Goal: Information Seeking & Learning: Learn about a topic

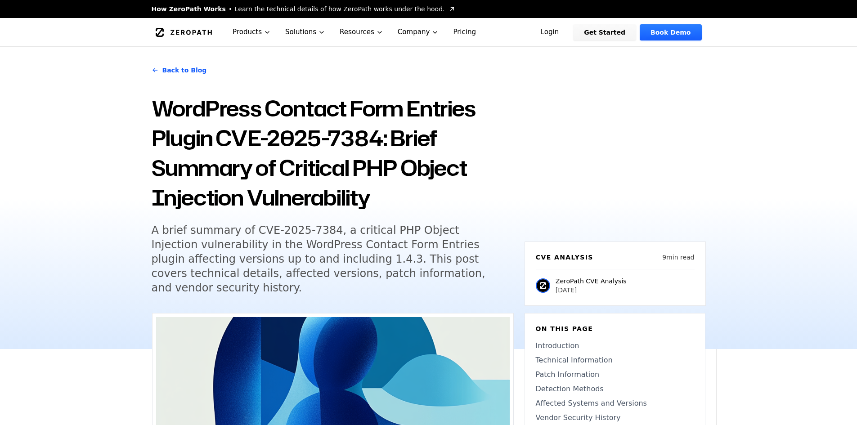
scroll to position [180, 0]
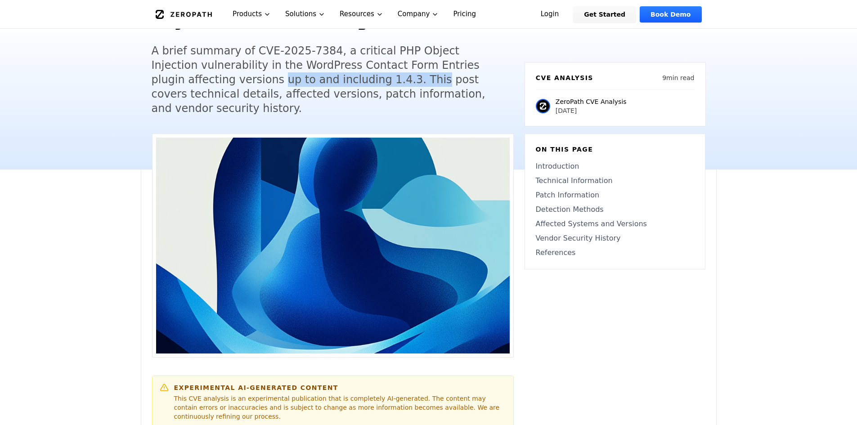
drag, startPoint x: 230, startPoint y: 74, endPoint x: 334, endPoint y: 77, distance: 103.1
click at [334, 77] on h5 "A brief summary of CVE-2025-7384, a critical PHP Object Injection vulnerability…" at bounding box center [325, 80] width 346 height 72
drag, startPoint x: 201, startPoint y: 81, endPoint x: 357, endPoint y: 83, distance: 155.8
click at [357, 83] on h5 "A brief summary of CVE-2025-7384, a critical PHP Object Injection vulnerability…" at bounding box center [325, 80] width 346 height 72
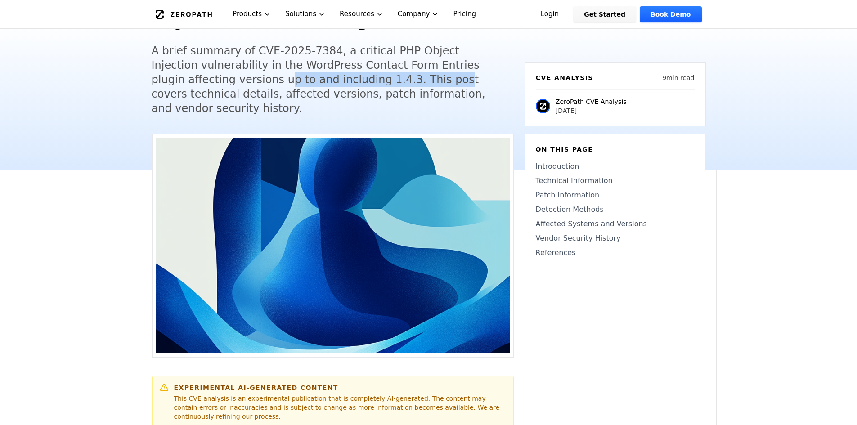
click at [357, 83] on h5 "A brief summary of CVE-2025-7384, a critical PHP Object Injection vulnerability…" at bounding box center [325, 80] width 346 height 72
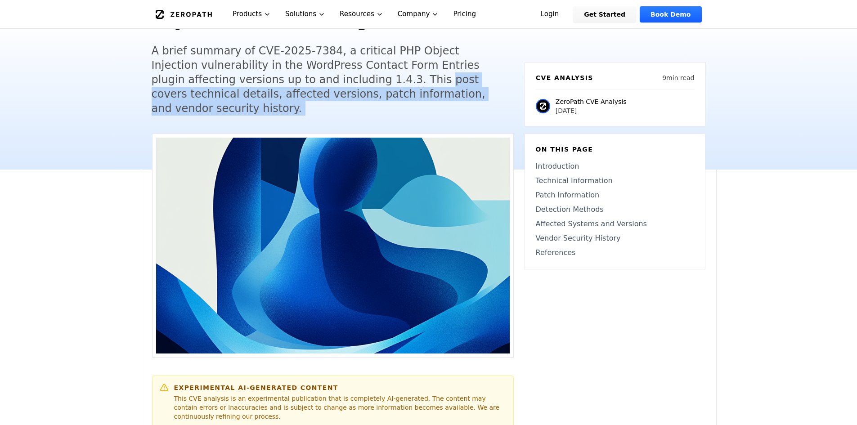
drag, startPoint x: 357, startPoint y: 83, endPoint x: 476, endPoint y: 102, distance: 120.3
click at [476, 102] on div "Back to Blog WordPress Contact Form Entries Plugin CVE-2025-7384: Brief Summary…" at bounding box center [333, 2] width 362 height 248
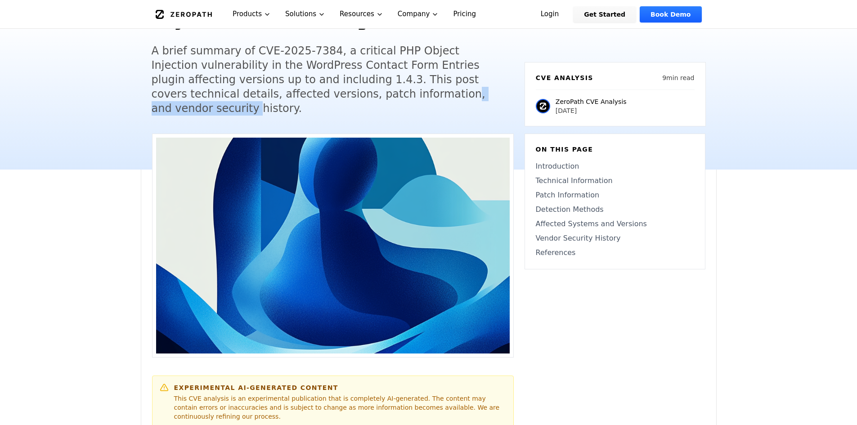
drag, startPoint x: 361, startPoint y: 95, endPoint x: 425, endPoint y: 96, distance: 63.9
click at [425, 96] on h5 "A brief summary of CVE-2025-7384, a critical PHP Object Injection vulnerability…" at bounding box center [325, 80] width 346 height 72
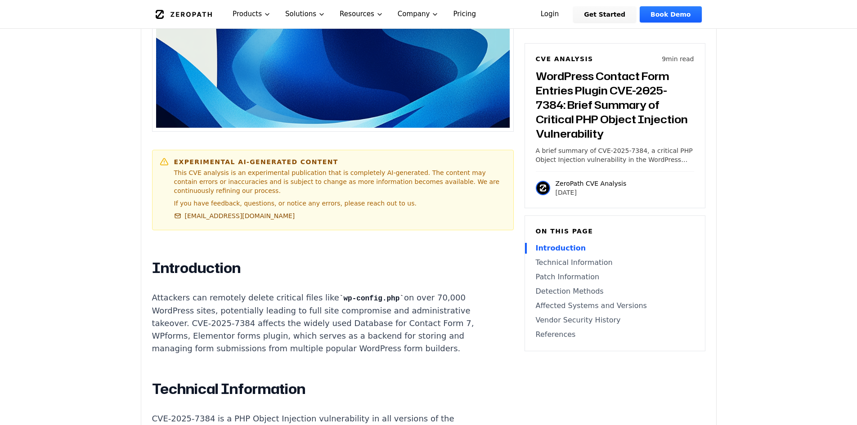
scroll to position [551, 0]
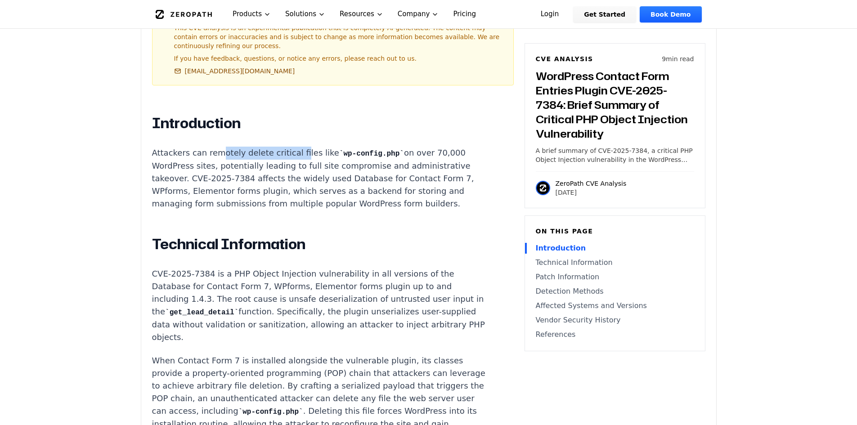
drag, startPoint x: 218, startPoint y: 132, endPoint x: 289, endPoint y: 128, distance: 71.7
click at [289, 147] on p "Attackers can remotely delete critical files like wp-config.php on over 70,000 …" at bounding box center [319, 178] width 335 height 63
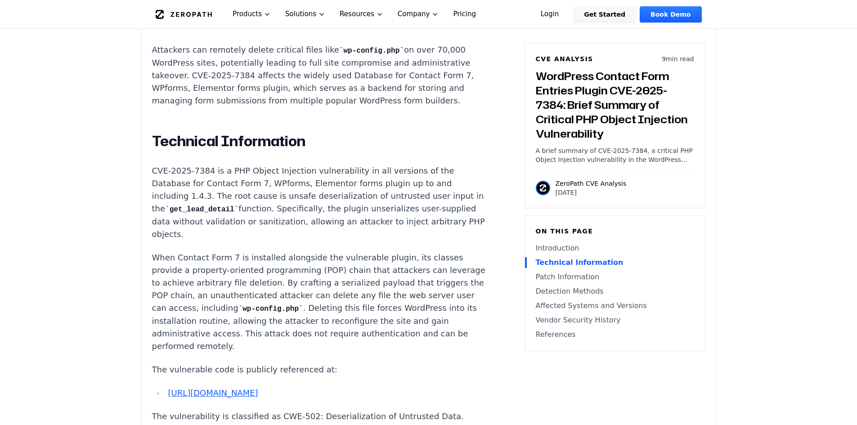
scroll to position [658, 0]
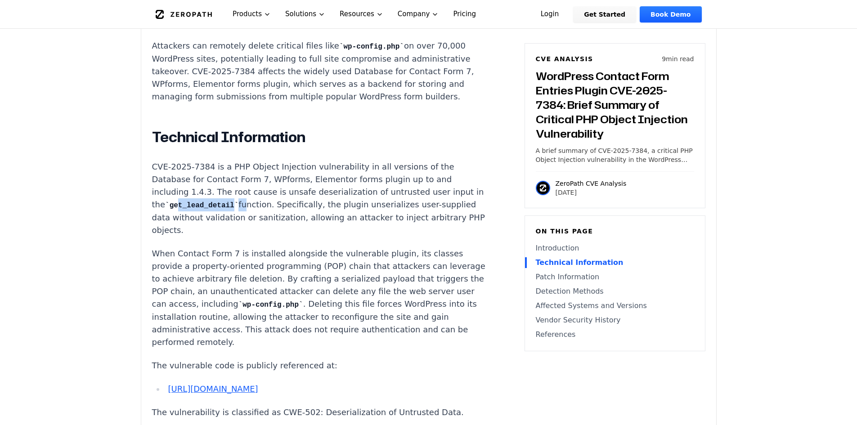
drag, startPoint x: 185, startPoint y: 176, endPoint x: 247, endPoint y: 178, distance: 61.2
click at [247, 178] on p "CVE-2025-7384 is a PHP Object Injection vulnerability in all versions of the Da…" at bounding box center [319, 199] width 335 height 76
drag, startPoint x: 247, startPoint y: 178, endPoint x: 335, endPoint y: 185, distance: 88.4
click at [335, 185] on p "CVE-2025-7384 is a PHP Object Injection vulnerability in all versions of the Da…" at bounding box center [319, 199] width 335 height 76
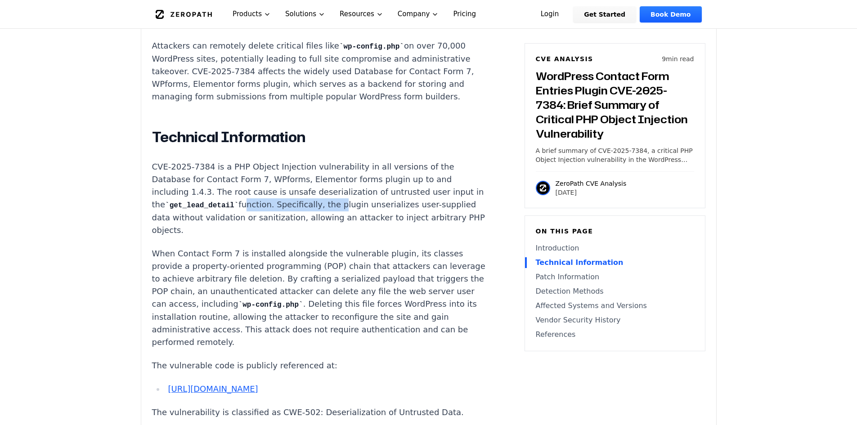
click at [335, 185] on p "CVE-2025-7384 is a PHP Object Injection vulnerability in all versions of the Da…" at bounding box center [319, 199] width 335 height 76
drag, startPoint x: 307, startPoint y: 183, endPoint x: 379, endPoint y: 176, distance: 72.0
click at [379, 176] on p "CVE-2025-7384 is a PHP Object Injection vulnerability in all versions of the Da…" at bounding box center [319, 199] width 335 height 76
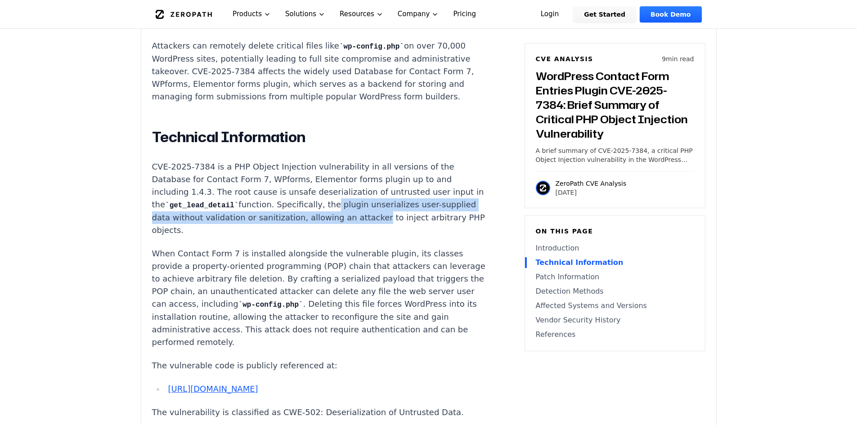
drag, startPoint x: 327, startPoint y: 178, endPoint x: 393, endPoint y: 188, distance: 66.8
click at [393, 188] on p "CVE-2025-7384 is a PHP Object Injection vulnerability in all versions of the Da…" at bounding box center [319, 199] width 335 height 76
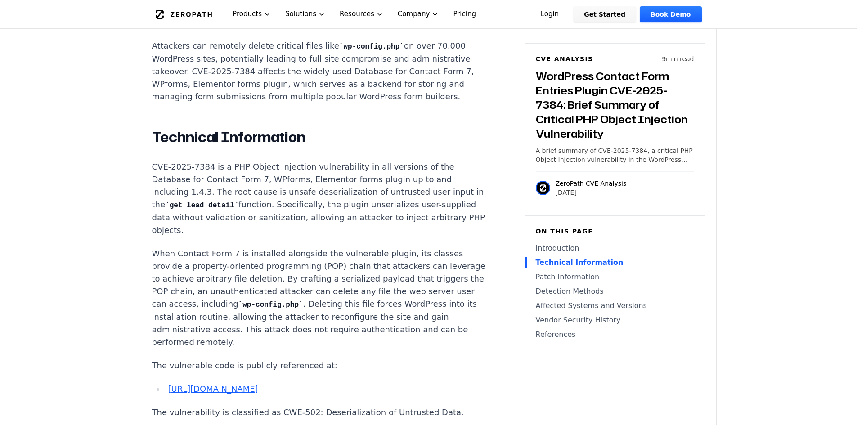
click at [194, 202] on p "CVE-2025-7384 is a PHP Object Injection vulnerability in all versions of the Da…" at bounding box center [319, 199] width 335 height 76
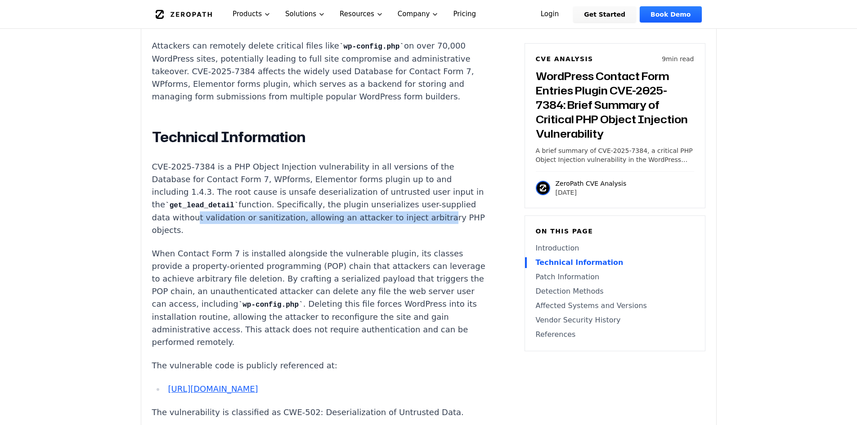
drag, startPoint x: 198, startPoint y: 194, endPoint x: 221, endPoint y: 196, distance: 24.0
click at [221, 196] on p "CVE-2025-7384 is a PHP Object Injection vulnerability in all versions of the Da…" at bounding box center [319, 199] width 335 height 76
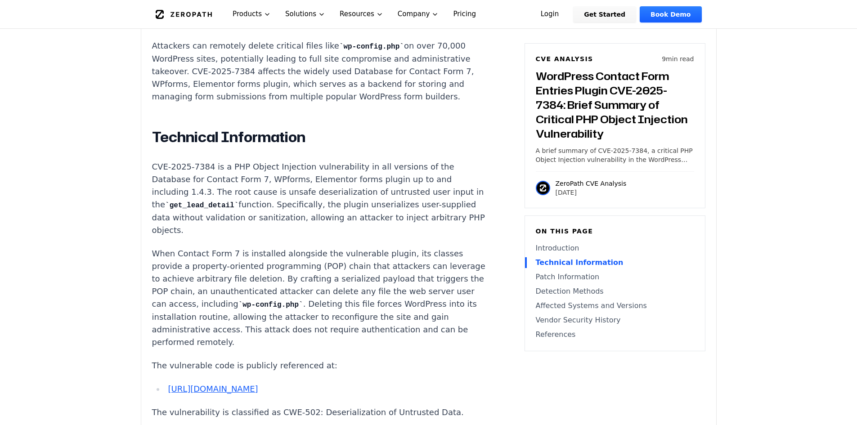
click at [213, 198] on p "CVE-2025-7384 is a PHP Object Injection vulnerability in all versions of the Da…" at bounding box center [319, 199] width 335 height 76
drag, startPoint x: 141, startPoint y: 208, endPoint x: 240, endPoint y: 211, distance: 99.1
click at [240, 211] on p "CVE-2025-7384 is a PHP Object Injection vulnerability in all versions of the Da…" at bounding box center [319, 199] width 335 height 76
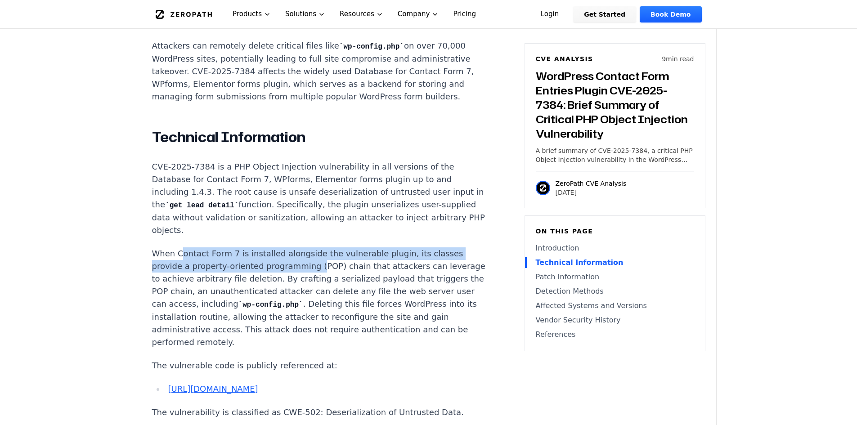
drag, startPoint x: 179, startPoint y: 235, endPoint x: 314, endPoint y: 245, distance: 135.4
click at [314, 248] on p "When Contact Form 7 is installed alongside the vulnerable plugin, its classes p…" at bounding box center [319, 298] width 335 height 101
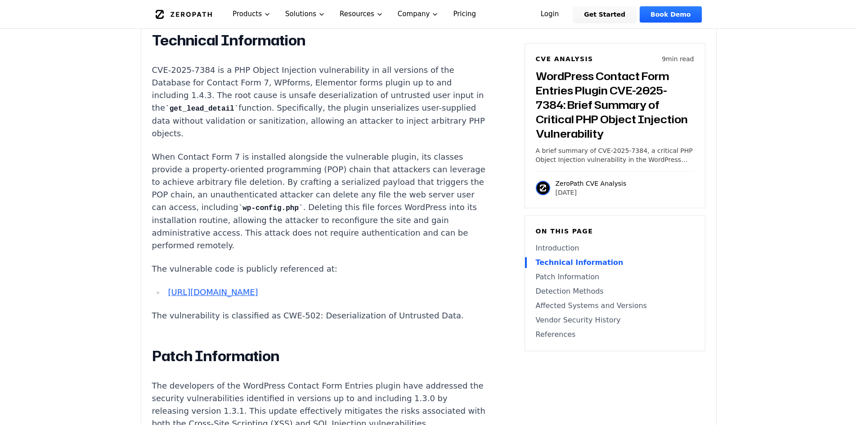
scroll to position [755, 0]
